Goal: Task Accomplishment & Management: Use online tool/utility

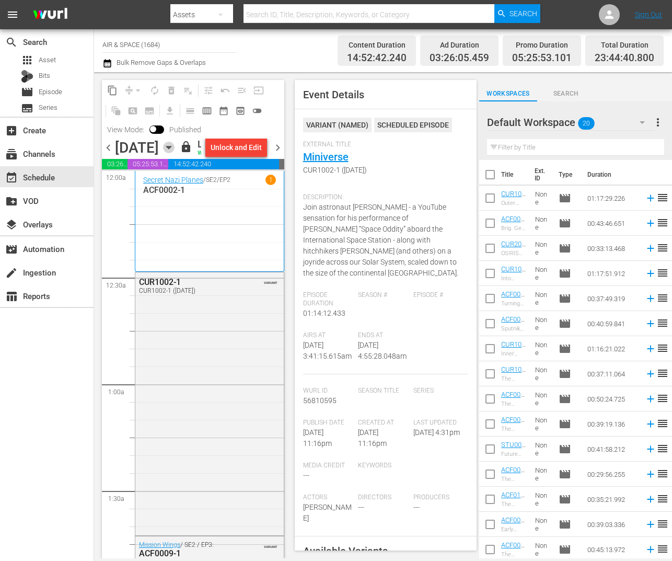
click at [171, 149] on icon "button" at bounding box center [168, 147] width 5 height 3
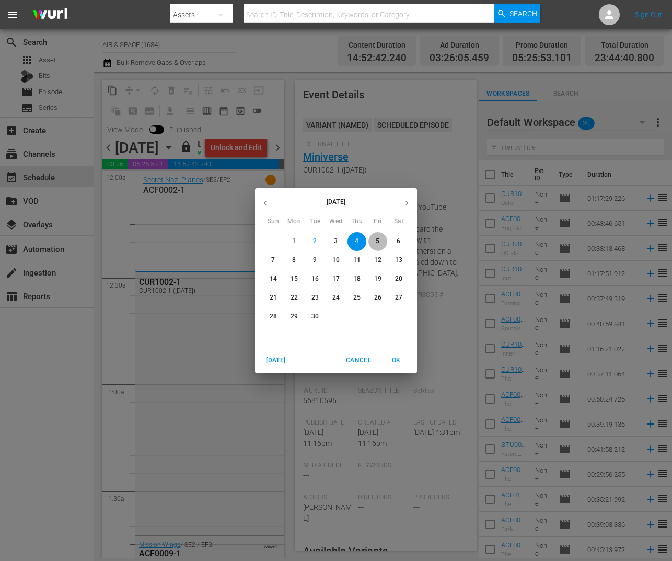
click at [381, 237] on span "5" at bounding box center [378, 241] width 19 height 9
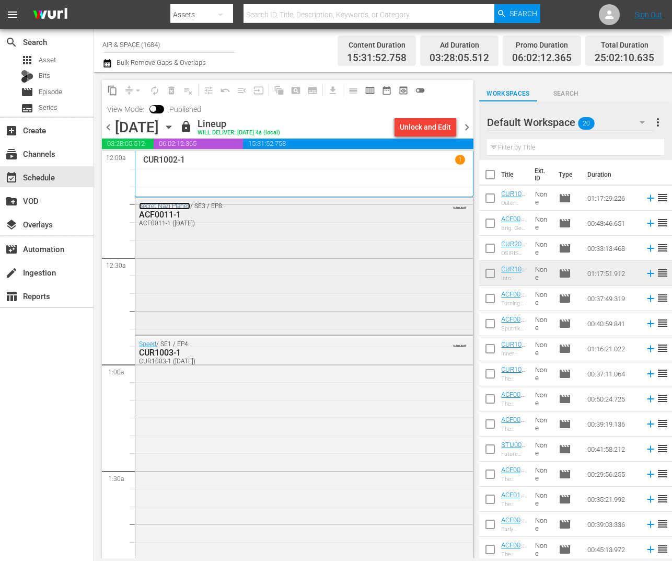
click at [156, 206] on link "Secret Nazi Planes" at bounding box center [164, 205] width 51 height 7
click at [164, 215] on div "ACF0011-1" at bounding box center [277, 215] width 277 height 10
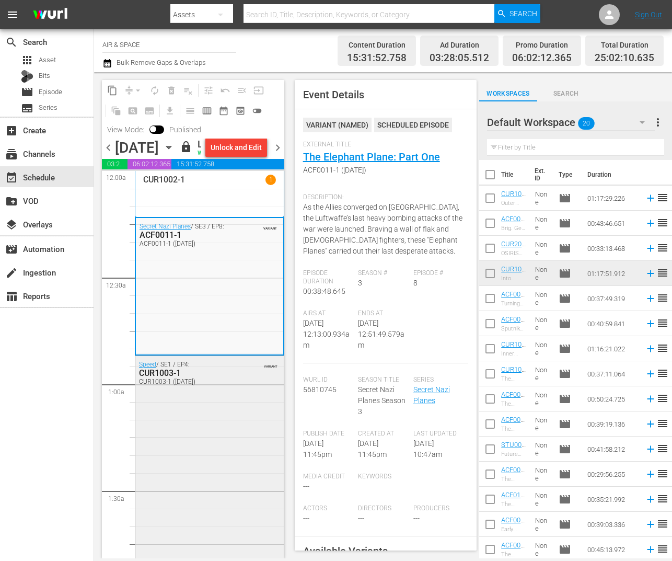
click at [170, 378] on div "CUR1003-1" at bounding box center [187, 373] width 96 height 10
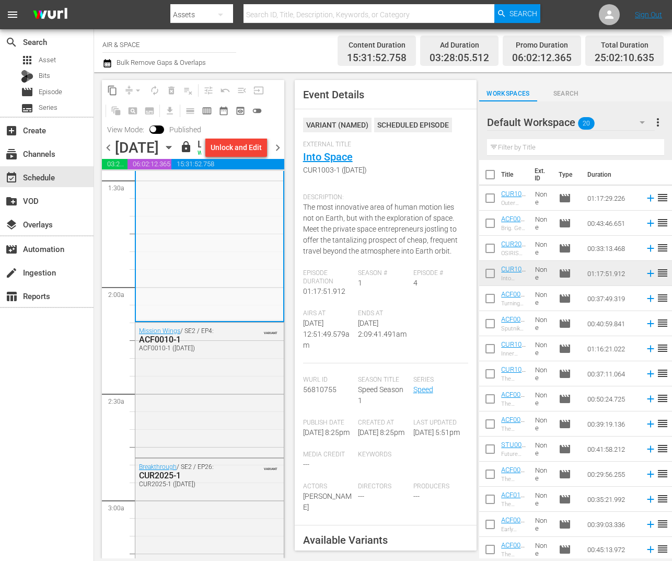
scroll to position [335, 0]
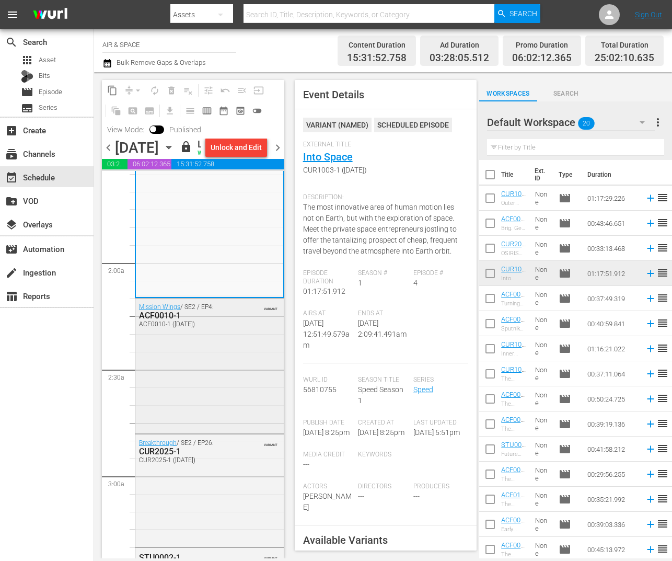
click at [166, 320] on div "ACF0010-1" at bounding box center [187, 315] width 96 height 10
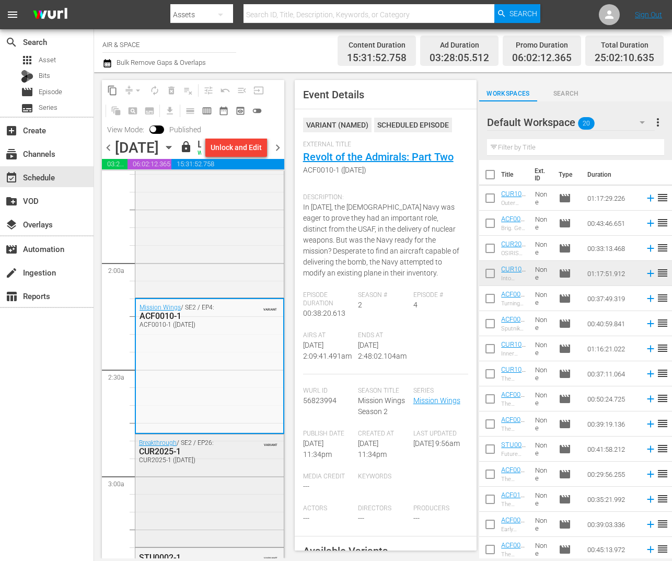
click at [163, 456] on div "CUR2025-1" at bounding box center [187, 451] width 96 height 10
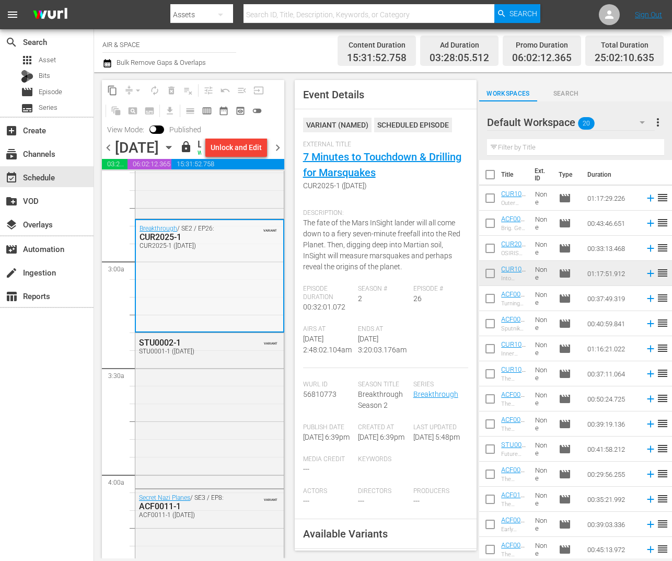
scroll to position [557, 0]
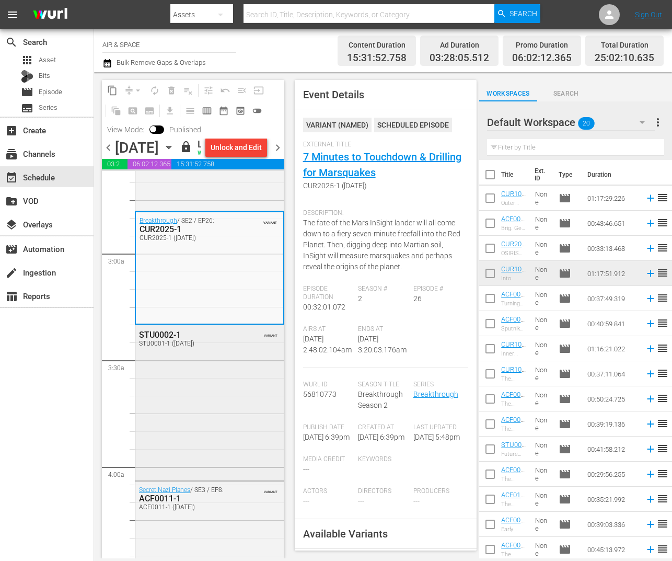
click at [168, 340] on div "STU0002-1" at bounding box center [187, 335] width 96 height 10
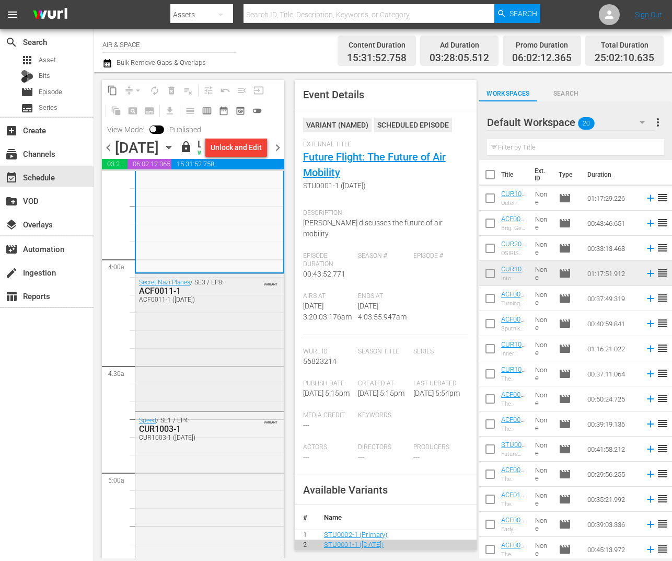
scroll to position [773, 0]
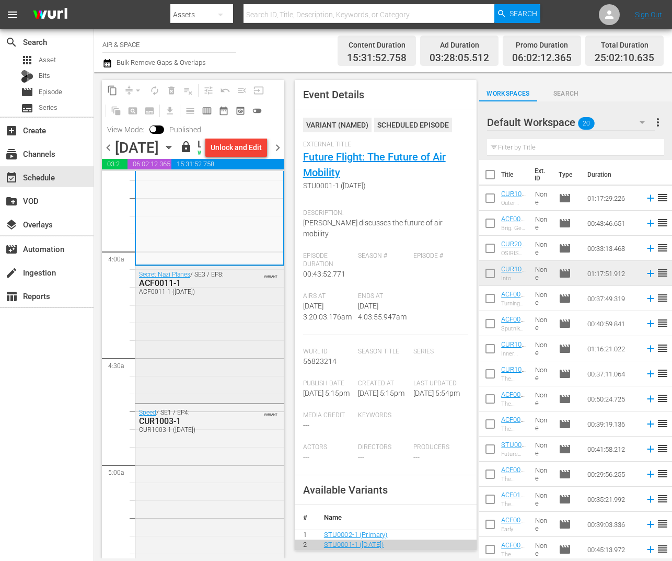
click at [174, 288] on div "ACF0011-1" at bounding box center [187, 283] width 96 height 10
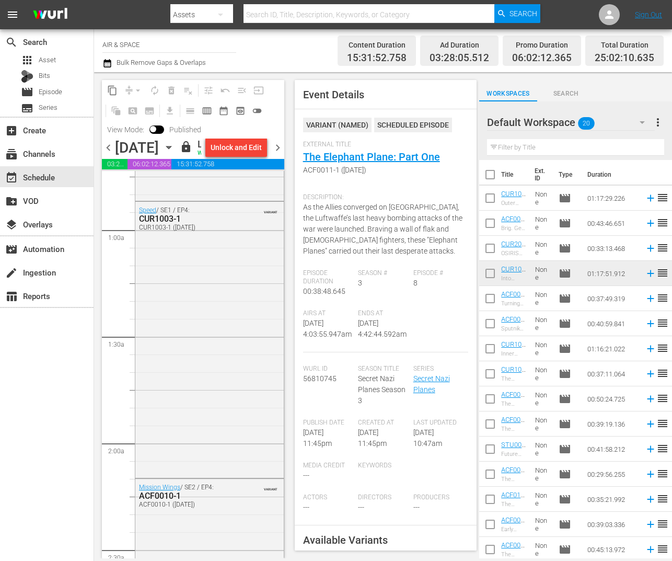
scroll to position [139, 0]
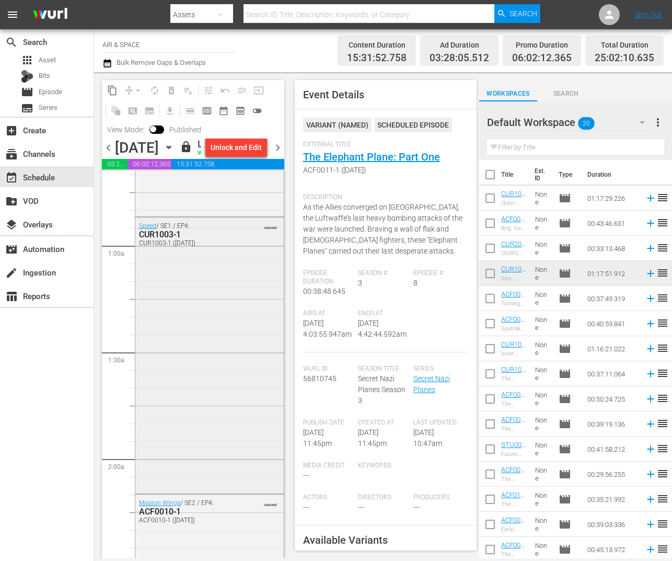
click at [168, 239] on div "CUR1003-1" at bounding box center [187, 234] width 96 height 10
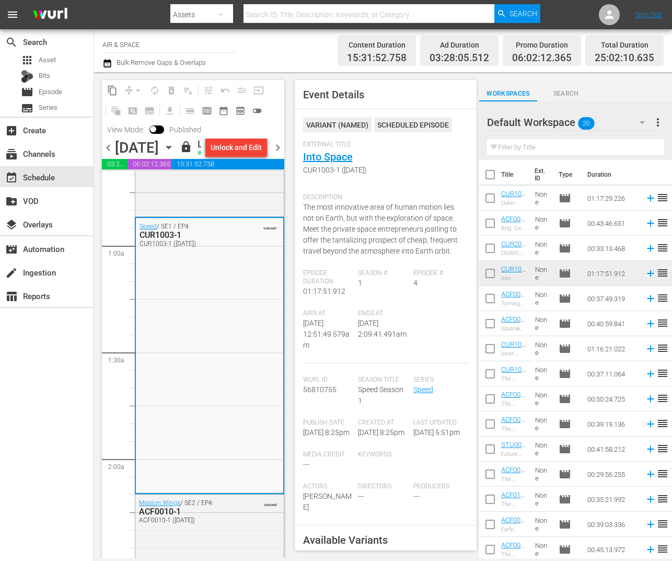
click at [175, 153] on icon "button" at bounding box center [168, 147] width 11 height 11
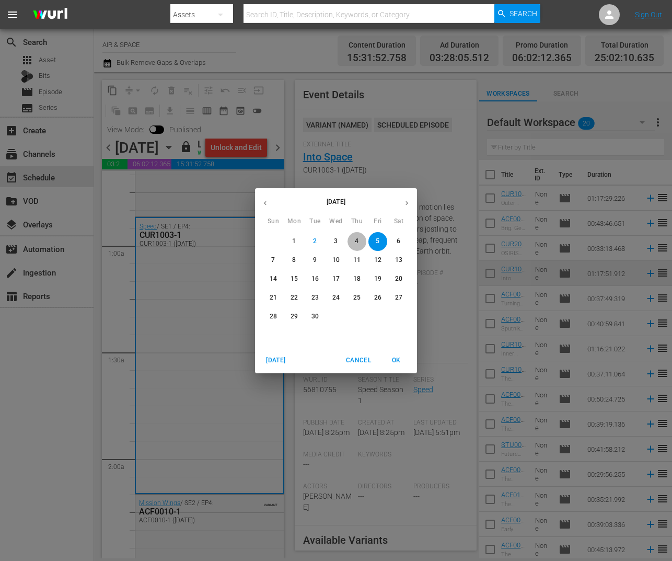
click at [356, 239] on p "4" at bounding box center [357, 241] width 4 height 9
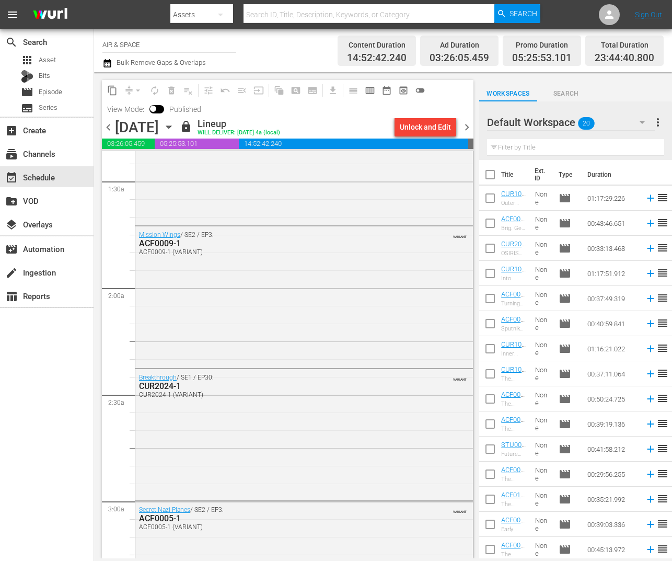
scroll to position [329, 0]
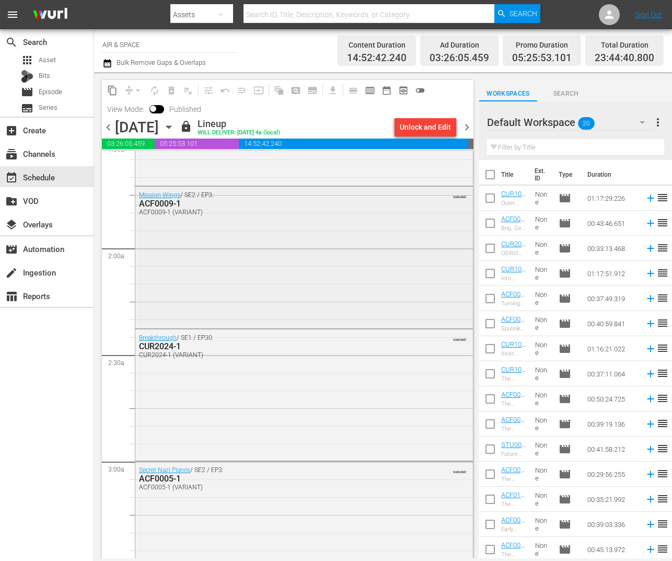
click at [169, 204] on div "ACF0009-1" at bounding box center [277, 204] width 277 height 10
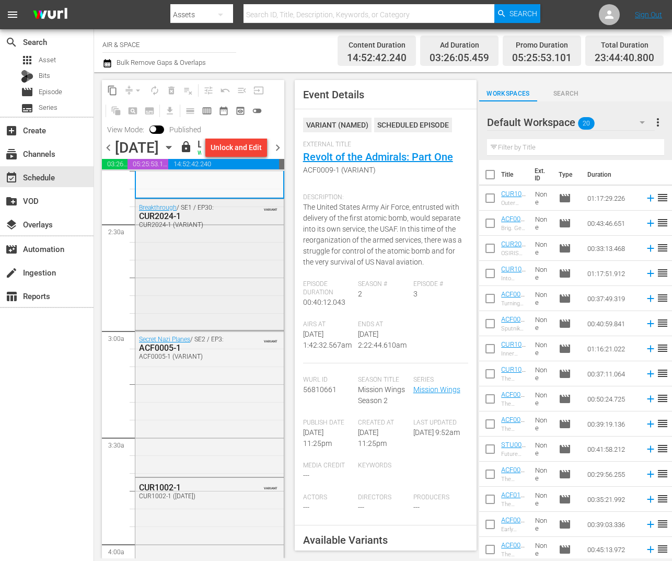
scroll to position [487, 0]
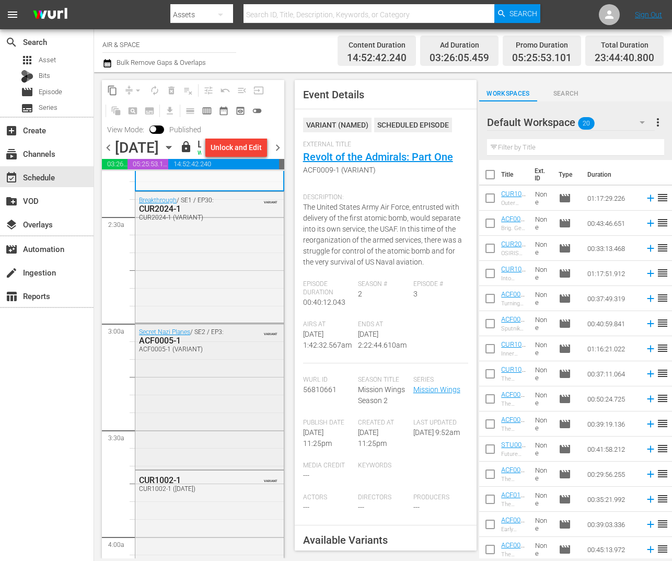
click at [169, 346] on div "ACF0005-1" at bounding box center [187, 341] width 96 height 10
